Goal: Navigation & Orientation: Find specific page/section

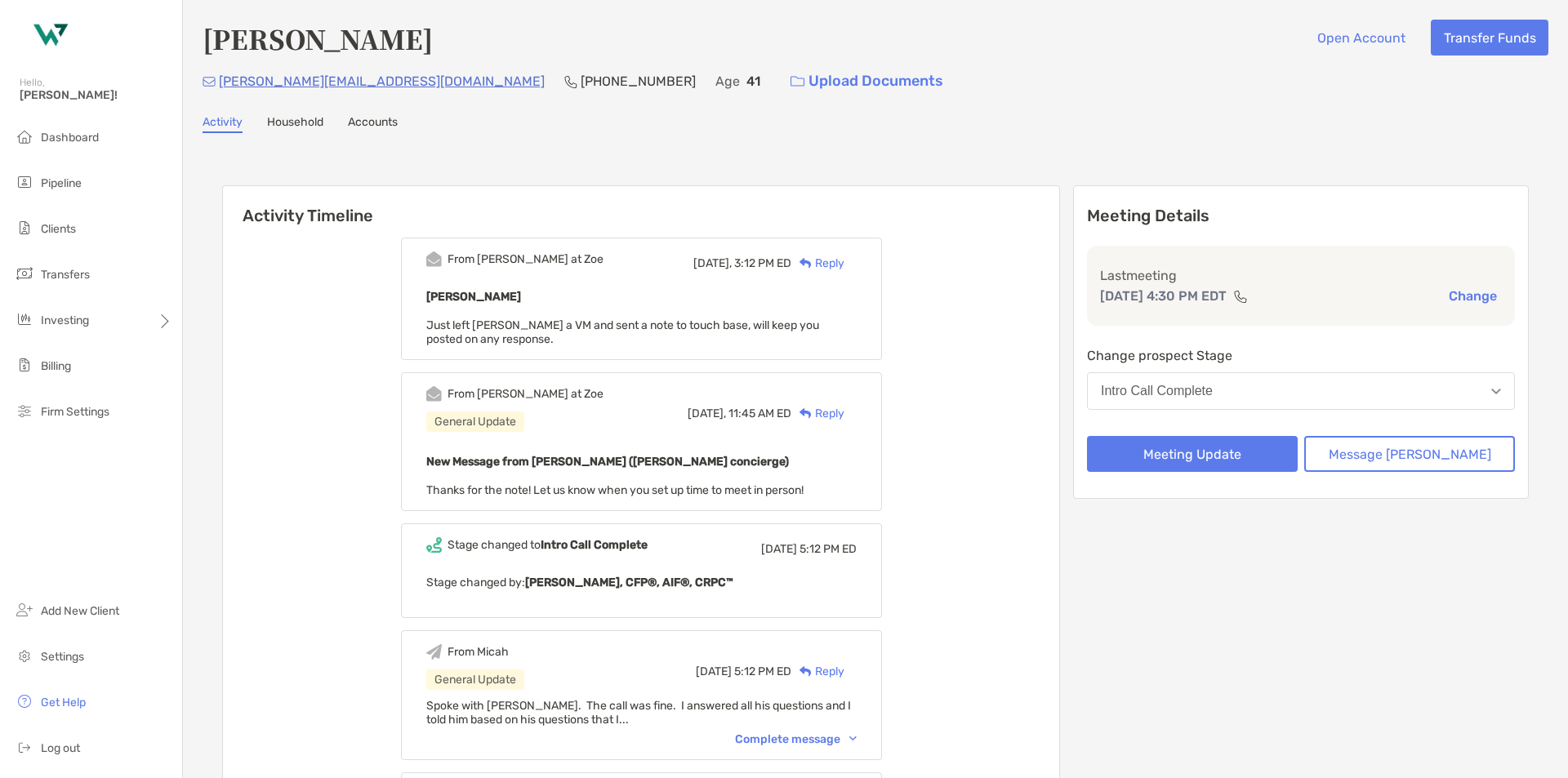
click at [74, 177] on span "Pipeline" at bounding box center [62, 183] width 41 height 14
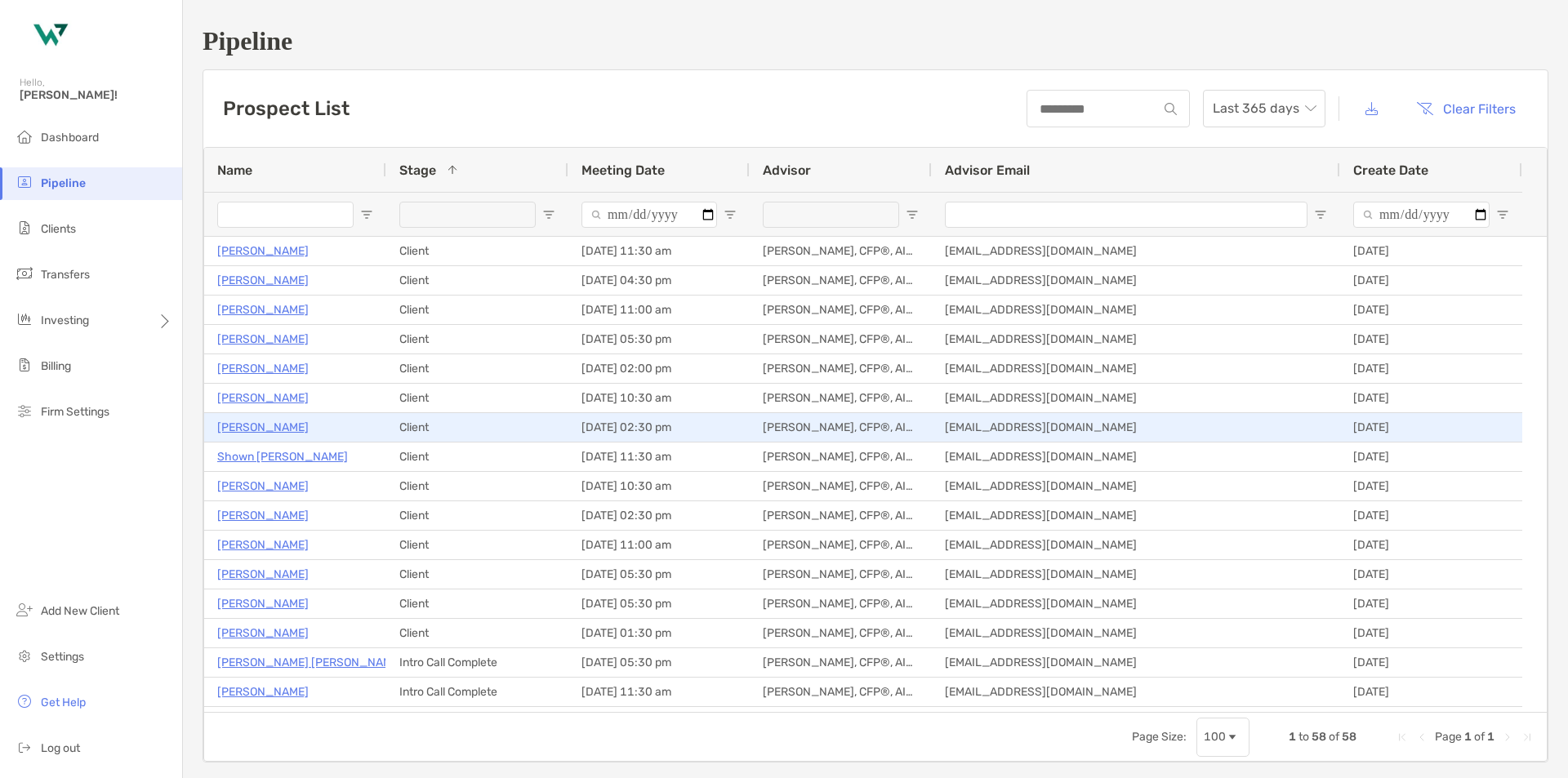
scroll to position [245, 0]
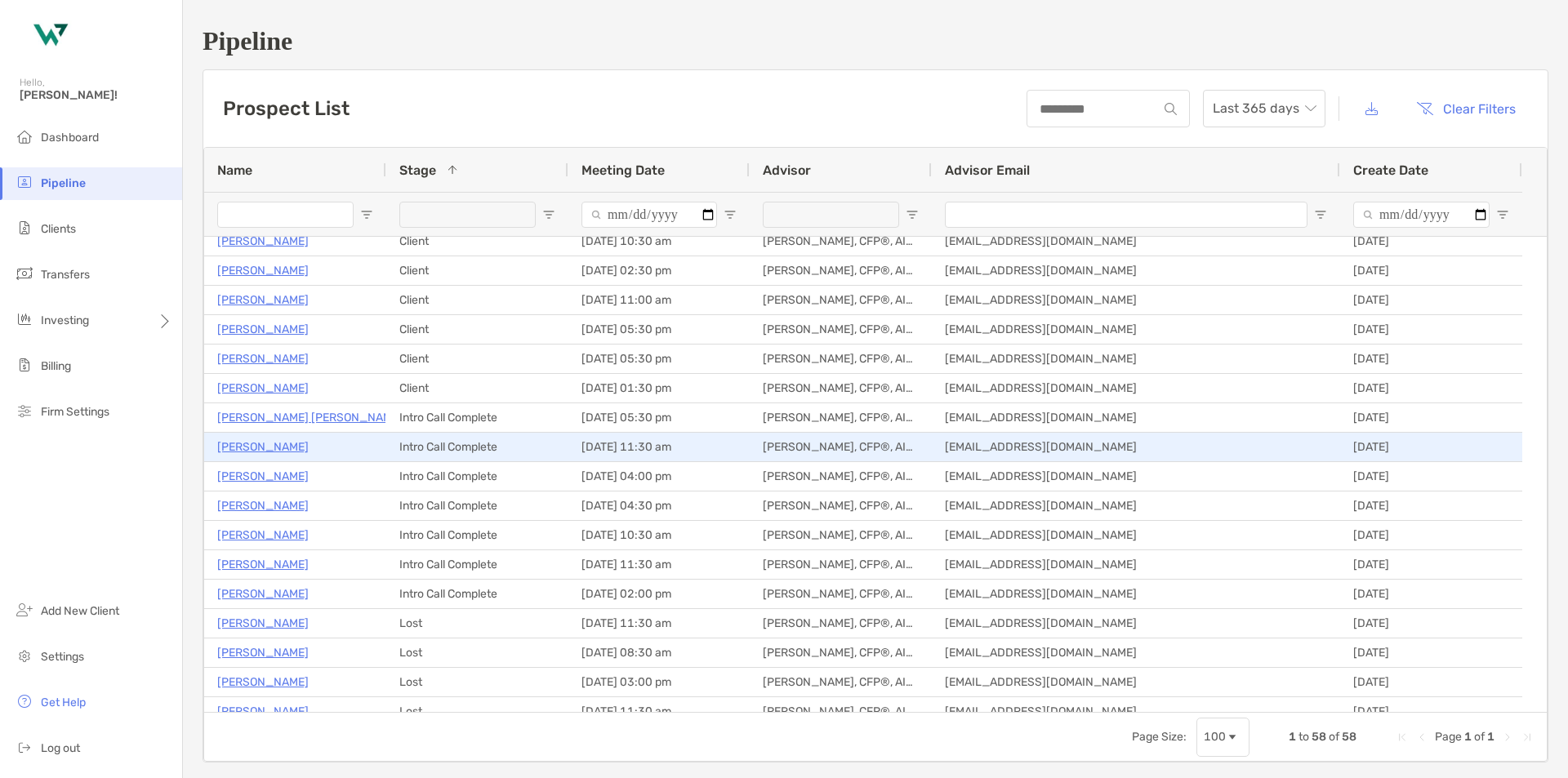
click at [249, 449] on p "[PERSON_NAME]" at bounding box center [263, 447] width 92 height 21
